Goal: Information Seeking & Learning: Learn about a topic

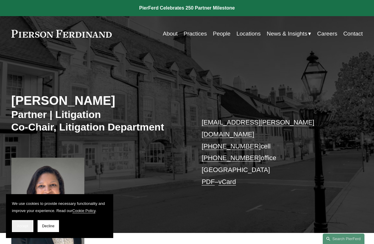
click at [28, 224] on span "Accept" at bounding box center [22, 226] width 11 height 4
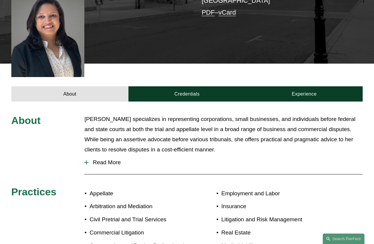
scroll to position [157, 0]
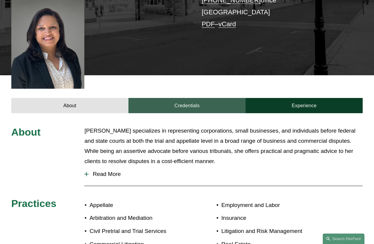
click at [192, 86] on div "About Credentials Experience" at bounding box center [187, 94] width 374 height 38
click at [190, 98] on link "Credentials" at bounding box center [186, 105] width 117 height 15
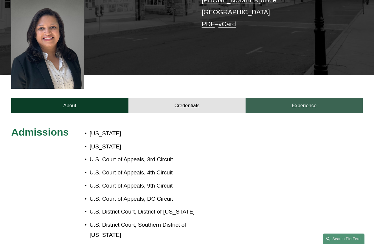
click at [283, 98] on link "Experience" at bounding box center [304, 105] width 117 height 15
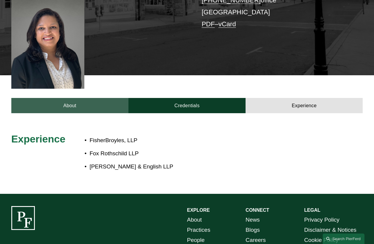
click at [47, 98] on link "About" at bounding box center [69, 105] width 117 height 15
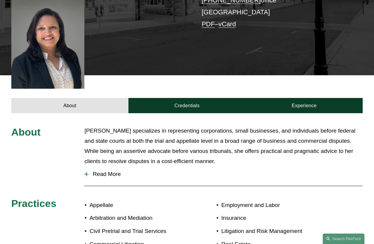
click at [87, 172] on div at bounding box center [86, 174] width 4 height 4
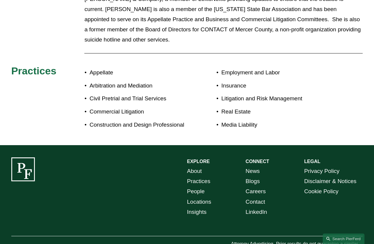
scroll to position [601, 0]
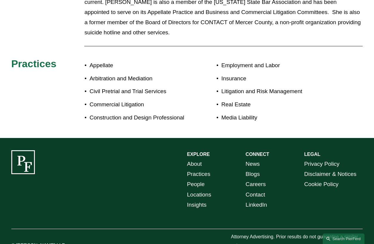
click at [196, 159] on link "About" at bounding box center [194, 164] width 15 height 10
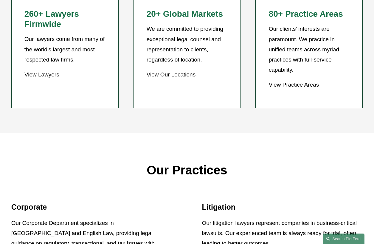
scroll to position [507, 0]
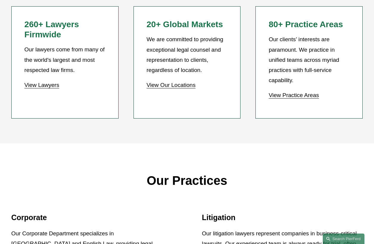
click at [24, 88] on li "260+ Lawyers Firmwide Our lawyers come from many of the world's largest and mos…" at bounding box center [64, 62] width 107 height 112
click at [30, 88] on link "View Lawyers" at bounding box center [41, 85] width 35 height 6
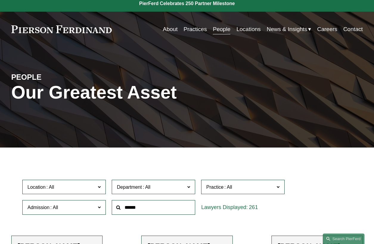
scroll to position [119, 0]
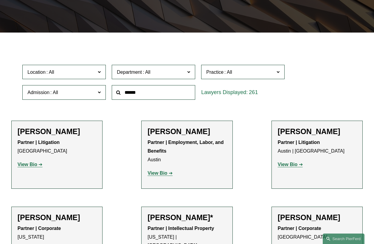
click at [99, 72] on span at bounding box center [99, 72] width 3 height 8
click at [0, 0] on link "Chicago" at bounding box center [0, 0] width 0 height 0
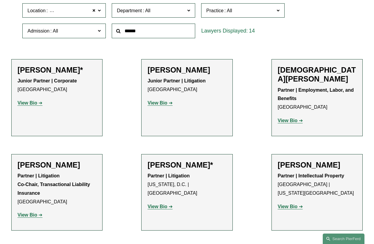
scroll to position [209, 0]
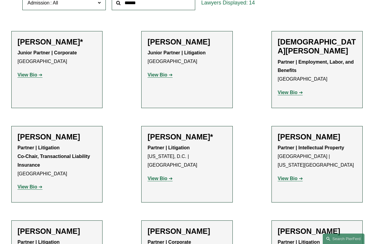
click at [25, 77] on strong "View Bio" at bounding box center [28, 74] width 20 height 5
click at [159, 176] on strong "View Bio" at bounding box center [158, 178] width 20 height 5
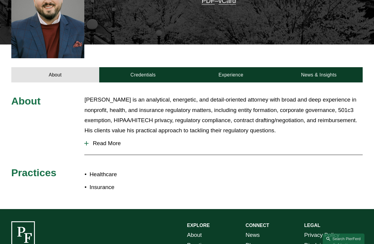
scroll to position [238, 0]
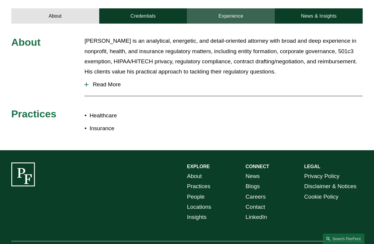
click at [221, 8] on link "Experience" at bounding box center [231, 15] width 88 height 15
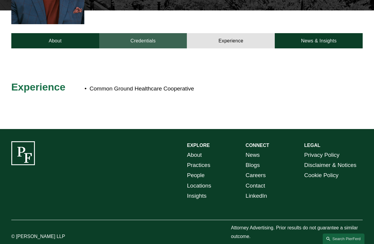
click at [142, 33] on link "Credentials" at bounding box center [143, 40] width 88 height 15
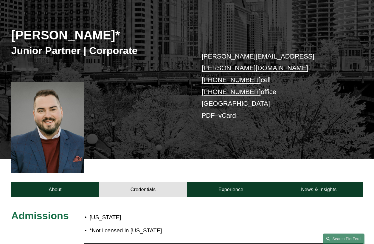
scroll to position [65, 0]
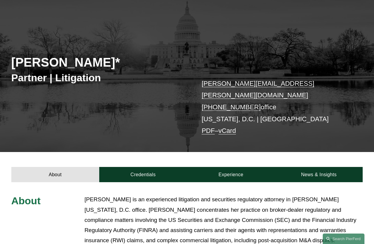
scroll to position [89, 0]
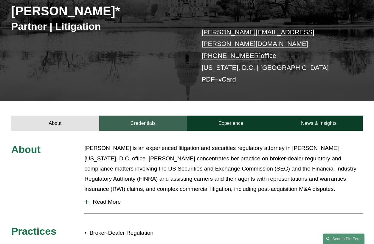
click at [136, 115] on link "Credentials" at bounding box center [143, 122] width 88 height 15
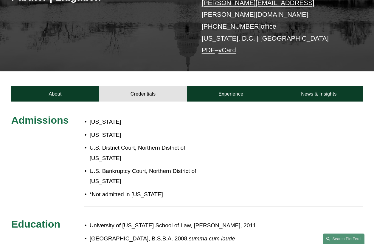
scroll to position [119, 0]
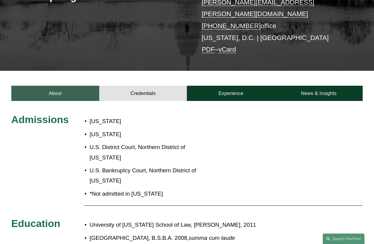
click at [61, 86] on link "About" at bounding box center [55, 93] width 88 height 15
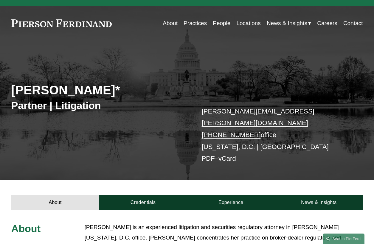
scroll to position [0, 0]
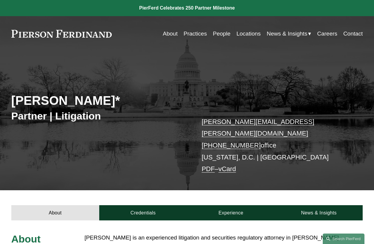
click at [250, 34] on link "Locations" at bounding box center [248, 33] width 24 height 11
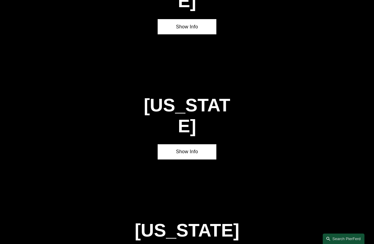
scroll to position [835, 0]
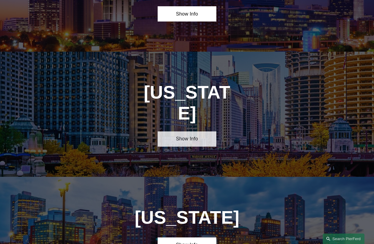
click at [184, 131] on link "Show Info" at bounding box center [187, 138] width 59 height 15
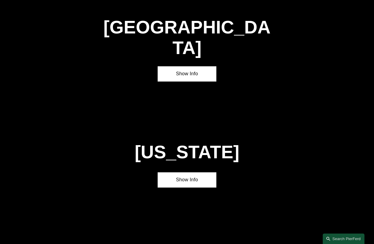
scroll to position [2117, 0]
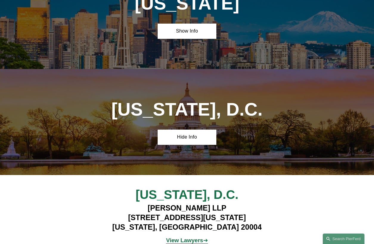
scroll to position [2266, 0]
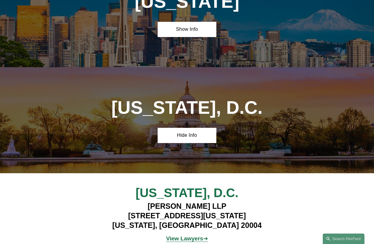
click at [180, 235] on strong "View Lawyers" at bounding box center [184, 238] width 37 height 6
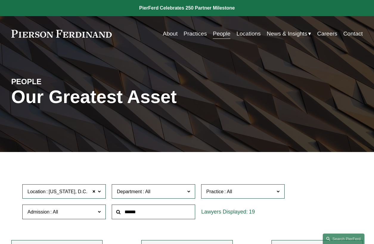
click at [215, 32] on link "People" at bounding box center [222, 33] width 18 height 11
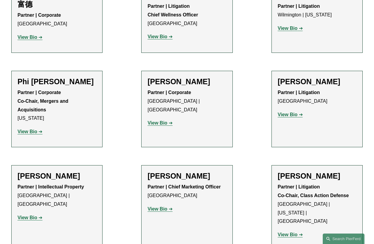
scroll to position [5291, 0]
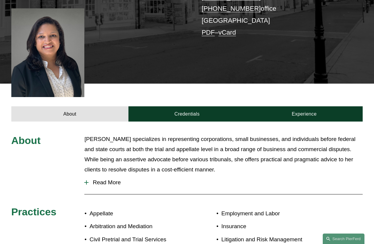
scroll to position [119, 0]
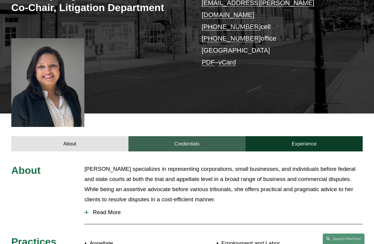
click at [189, 136] on link "Credentials" at bounding box center [186, 143] width 117 height 15
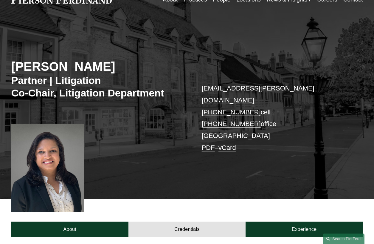
scroll to position [0, 0]
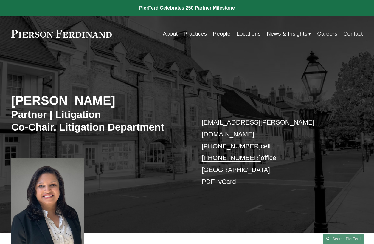
click at [240, 32] on link "Locations" at bounding box center [248, 33] width 24 height 11
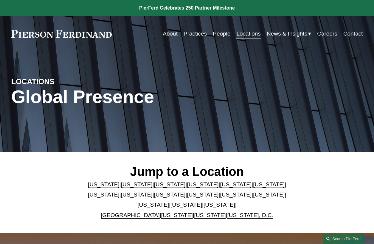
click at [121, 194] on link "[US_STATE]" at bounding box center [137, 194] width 32 height 6
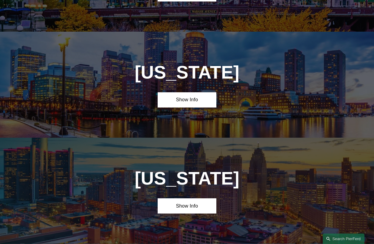
scroll to position [983, 0]
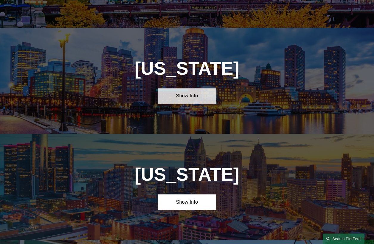
click at [197, 88] on link "Show Info" at bounding box center [187, 95] width 59 height 15
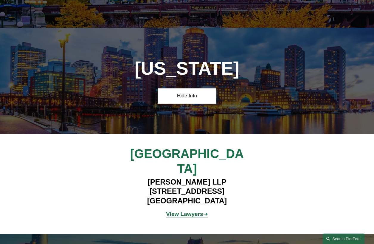
click at [193, 210] on strong "View Lawyers" at bounding box center [184, 213] width 37 height 6
